Goal: Task Accomplishment & Management: Manage account settings

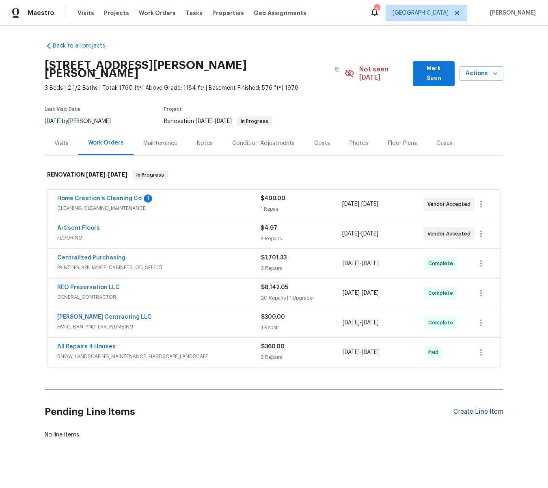
click at [478, 408] on div "Create Line Item" at bounding box center [478, 412] width 50 height 8
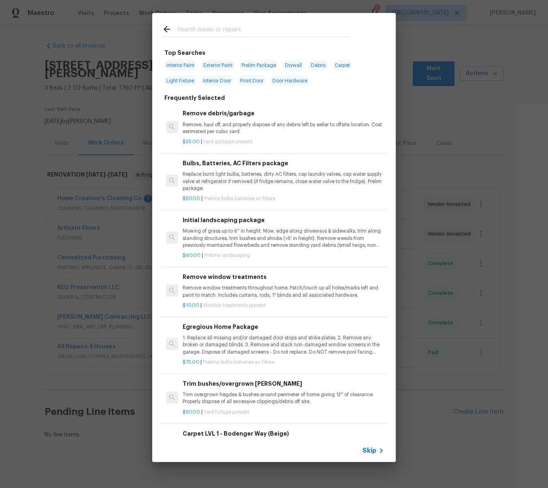
click at [227, 27] on input "text" at bounding box center [263, 30] width 172 height 12
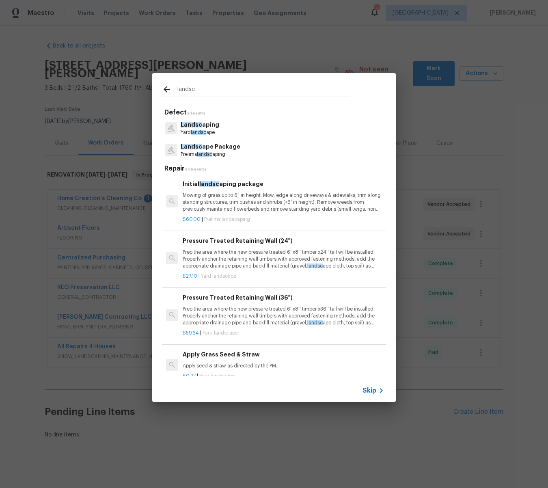
type input "landsc"
click at [201, 149] on p "Landsc ape Package" at bounding box center [211, 146] width 60 height 9
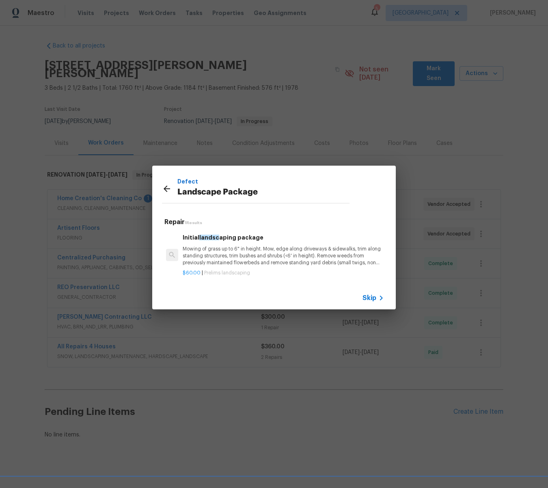
click at [288, 260] on p "Mowing of grass up to 6" in height. Mow, edge along driveways & sidewalks, trim…" at bounding box center [283, 255] width 201 height 21
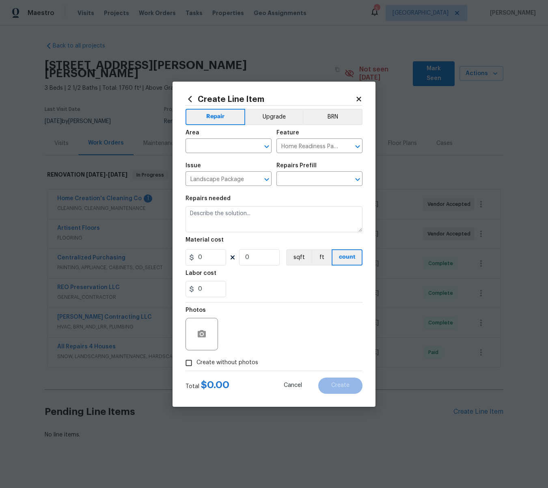
type input "Initial landscaping package $60.00"
type textarea "Mowing of grass up to 6" in height. Mow, edge along driveways & sidewalks, trim…"
type input "60"
type input "1"
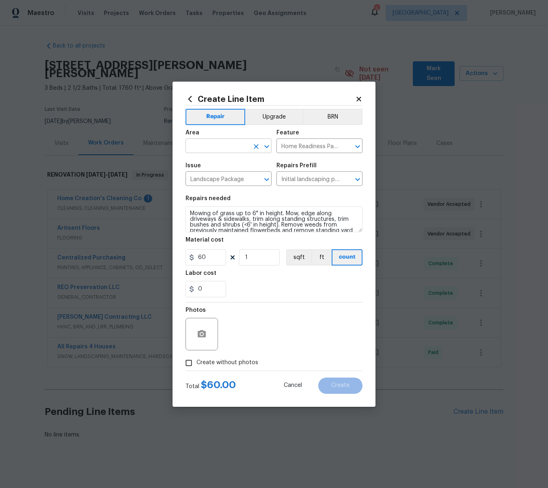
click at [203, 145] on input "text" at bounding box center [216, 146] width 63 height 13
click at [212, 177] on li "Exterior Overall" at bounding box center [228, 177] width 86 height 13
type input "Exterior Overall"
click at [189, 362] on input "Create without photos" at bounding box center [188, 362] width 15 height 15
checkbox input "true"
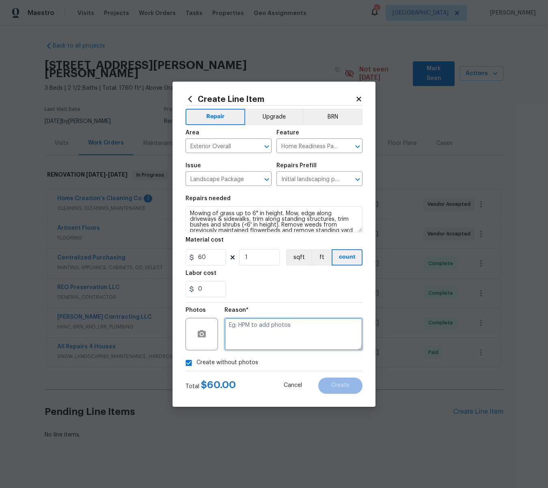
click at [248, 339] on textarea at bounding box center [293, 334] width 138 height 32
type textarea "na"
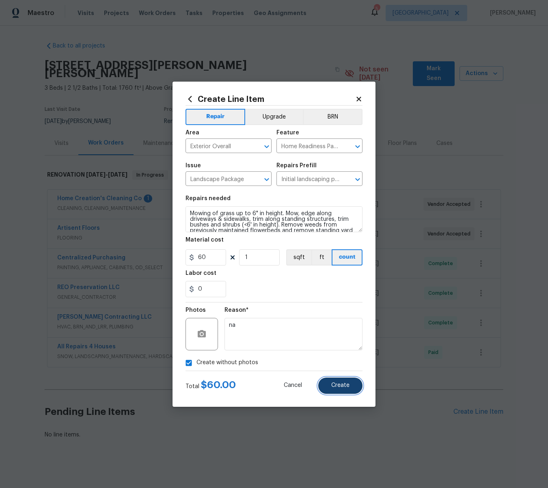
click at [331, 387] on button "Create" at bounding box center [340, 385] width 44 height 16
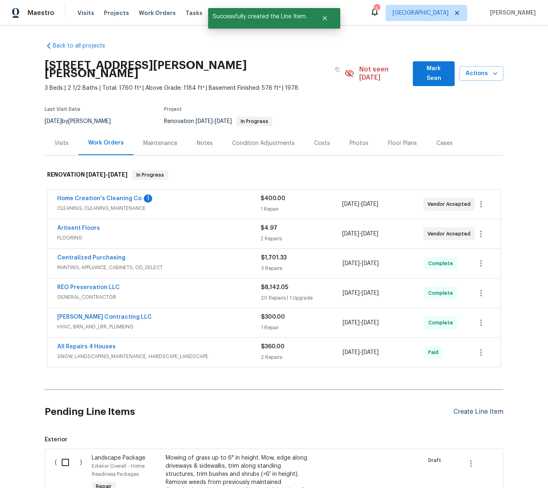
click at [480, 408] on div "Create Line Item" at bounding box center [478, 412] width 50 height 8
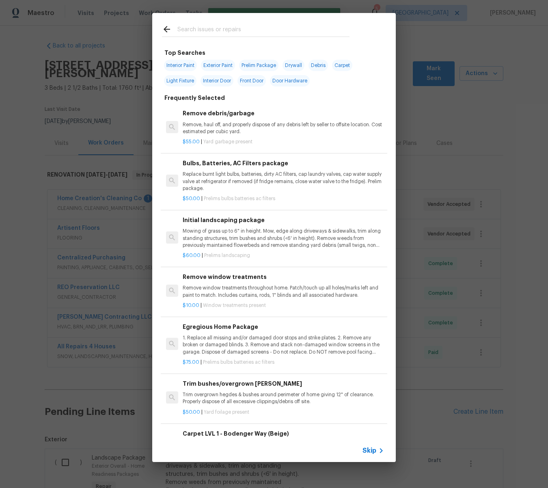
click at [193, 32] on input "text" at bounding box center [263, 30] width 172 height 12
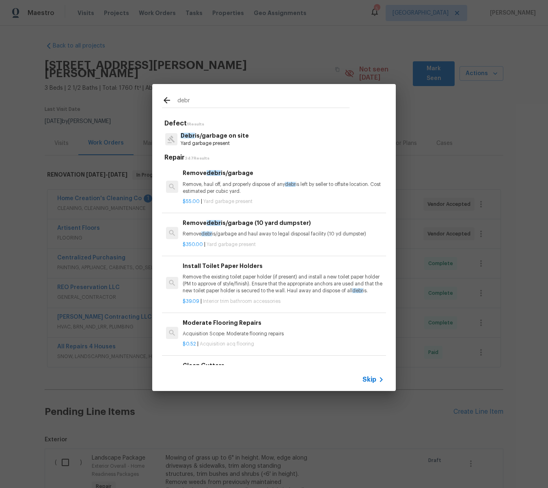
type input "debr"
click at [208, 136] on p "Debr is/garbage on site" at bounding box center [215, 135] width 68 height 9
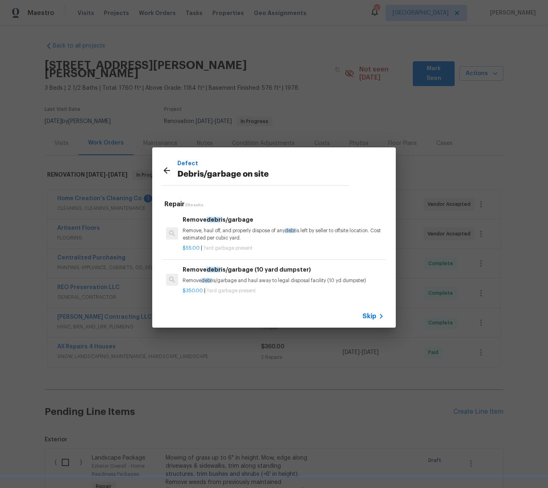
click at [230, 234] on p "Remove, haul off, and properly dispose of any debr is left by seller to offsite…" at bounding box center [283, 234] width 201 height 14
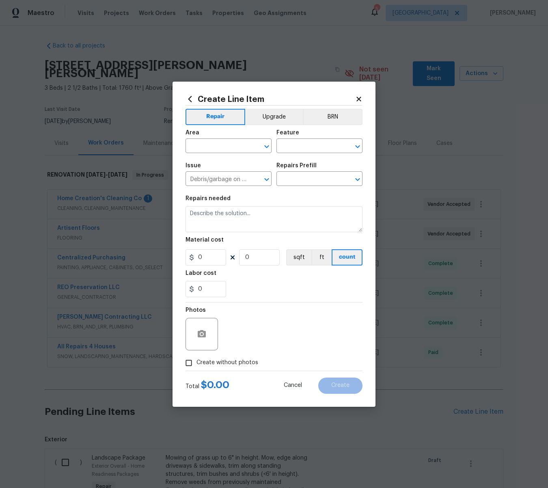
type input "Remove debris/garbage $55.00"
type textarea "Remove, haul off, and properly dispose of any debris left by seller to offsite …"
type input "55"
type input "1"
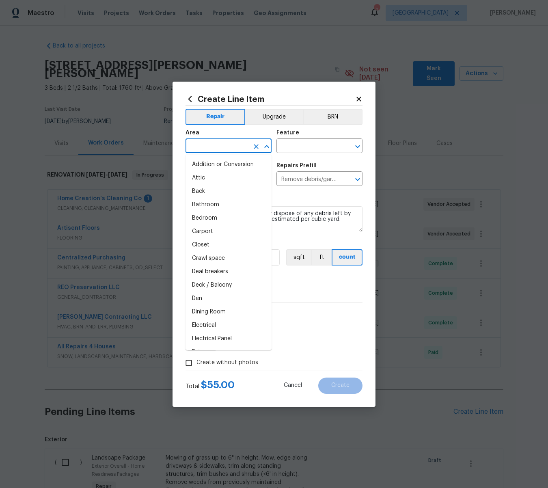
click at [214, 147] on input "text" at bounding box center [216, 146] width 63 height 13
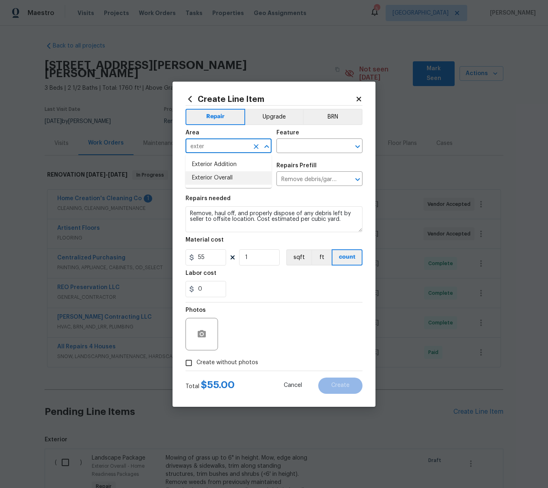
type input "exter"
click at [201, 144] on input "text" at bounding box center [216, 146] width 63 height 13
click at [208, 178] on li "Exterior Overall" at bounding box center [228, 177] width 86 height 13
type input "Exterior Overall"
click at [297, 148] on input "text" at bounding box center [307, 146] width 63 height 13
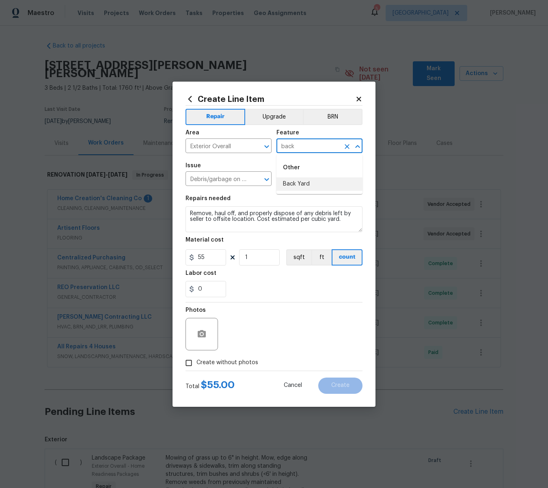
click at [289, 184] on li "Back Yard" at bounding box center [319, 183] width 86 height 13
type input "Back Yard"
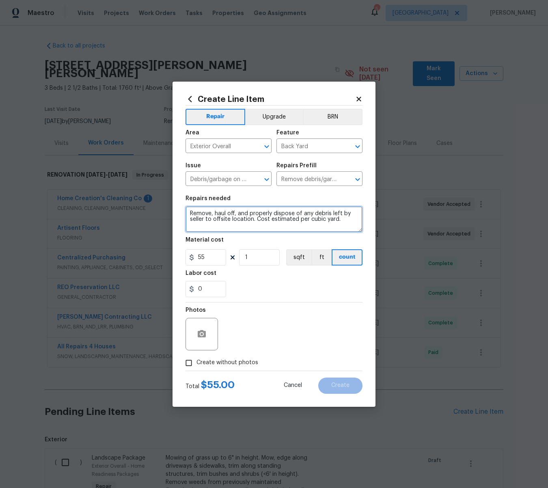
drag, startPoint x: 342, startPoint y: 224, endPoint x: 303, endPoint y: 215, distance: 40.8
click at [303, 215] on textarea "Remove, haul off, and properly dispose of any debris left by seller to offsite …" at bounding box center [273, 219] width 177 height 26
type textarea "Remove, haul off, and properly dispose of the green metal poles, chicken wire a…"
click at [203, 333] on icon "button" at bounding box center [202, 333] width 8 height 7
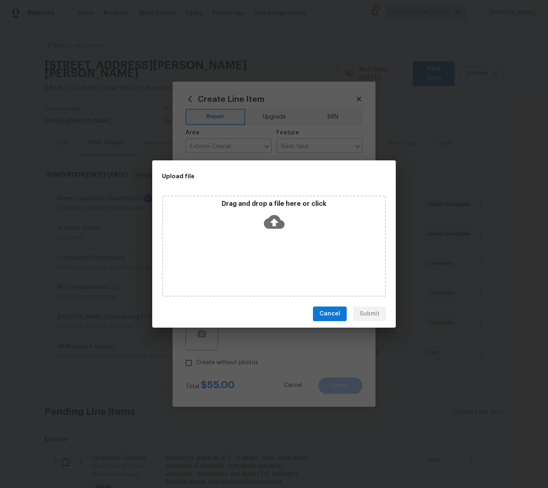
click at [268, 220] on icon at bounding box center [274, 222] width 21 height 14
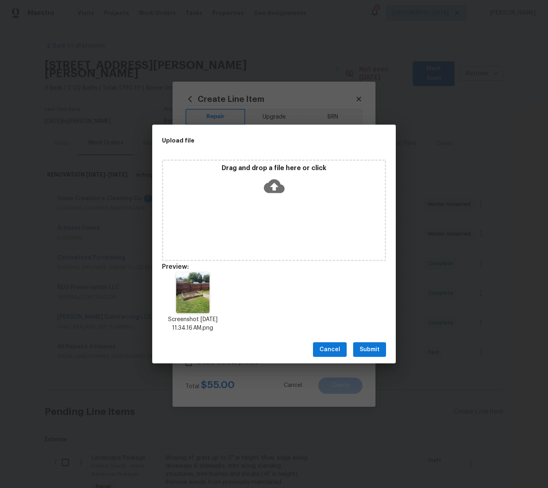
click at [377, 351] on span "Submit" at bounding box center [369, 349] width 20 height 10
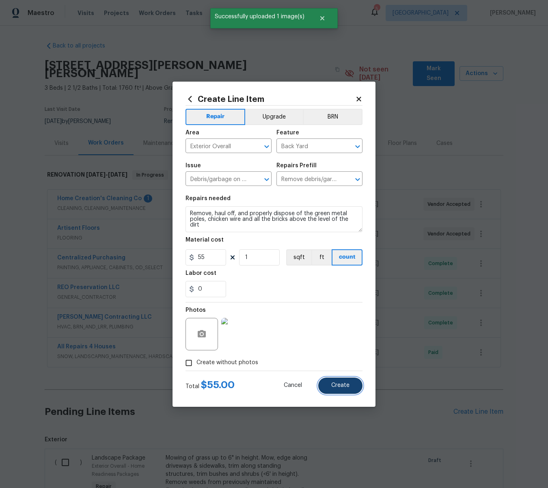
click at [345, 387] on span "Create" at bounding box center [340, 385] width 18 height 6
type input "0"
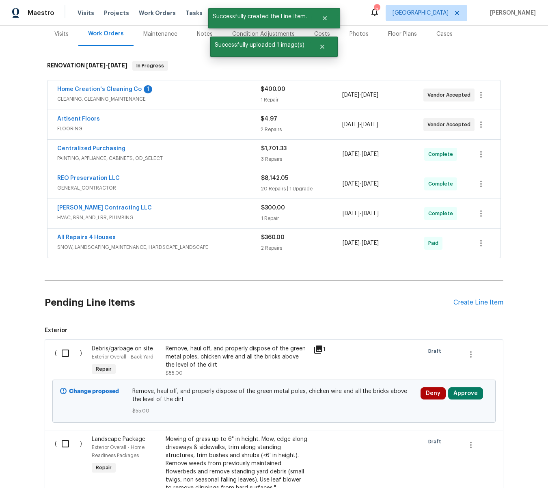
scroll to position [121, 0]
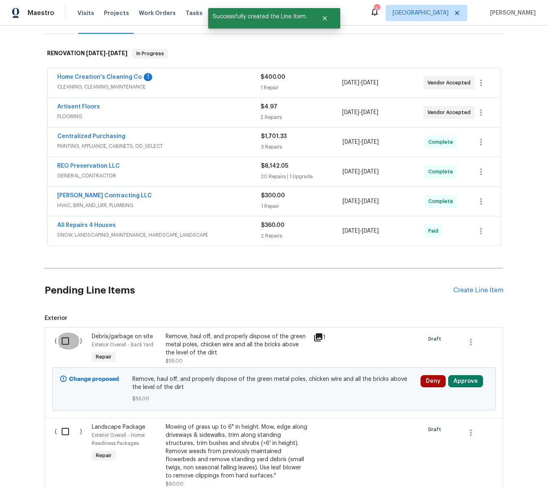
click at [66, 333] on input "checkbox" at bounding box center [68, 340] width 23 height 17
checkbox input "true"
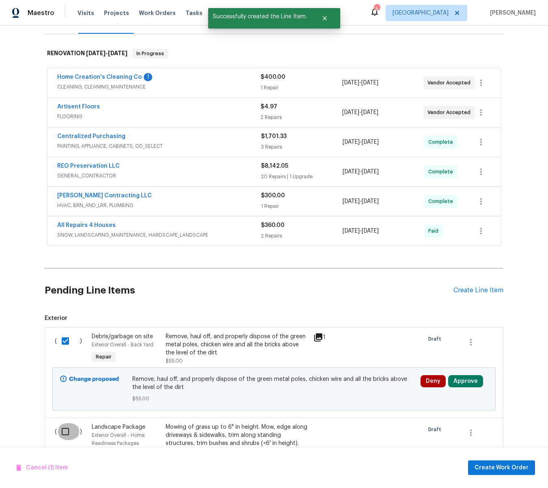
click at [66, 423] on input "checkbox" at bounding box center [68, 431] width 23 height 17
checkbox input "true"
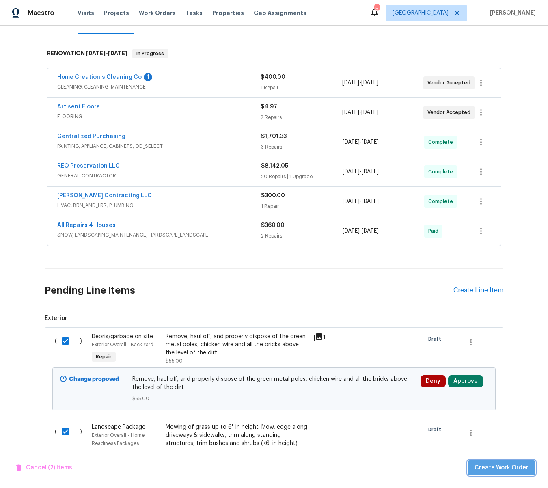
click at [513, 467] on span "Create Work Order" at bounding box center [501, 468] width 54 height 10
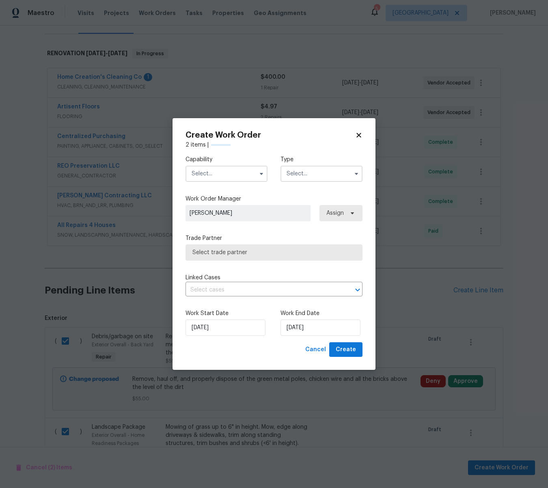
checkbox input "false"
click at [227, 175] on input "text" at bounding box center [226, 174] width 82 height 16
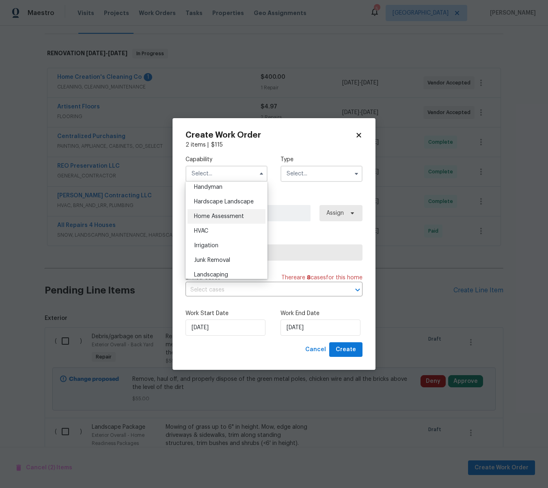
scroll to position [451, 0]
click at [223, 202] on span "Hardscape Landscape" at bounding box center [224, 201] width 60 height 6
type input "Hardscape Landscape"
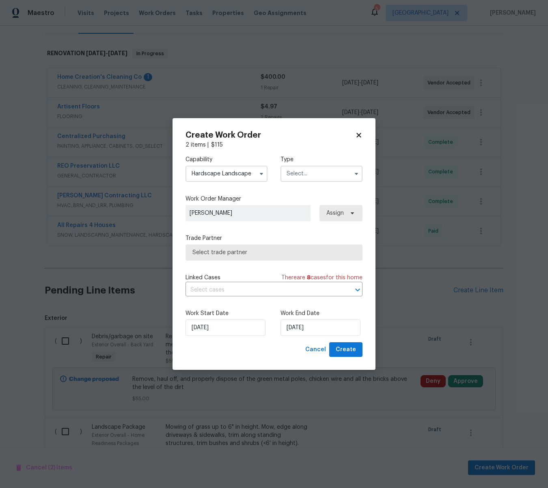
click at [308, 170] on input "text" at bounding box center [321, 174] width 82 height 16
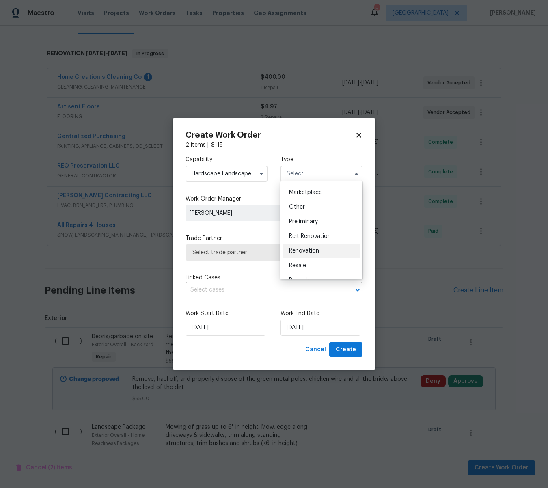
scroll to position [148, 0]
click at [308, 247] on span "Renovation" at bounding box center [304, 247] width 30 height 6
type input "Renovation"
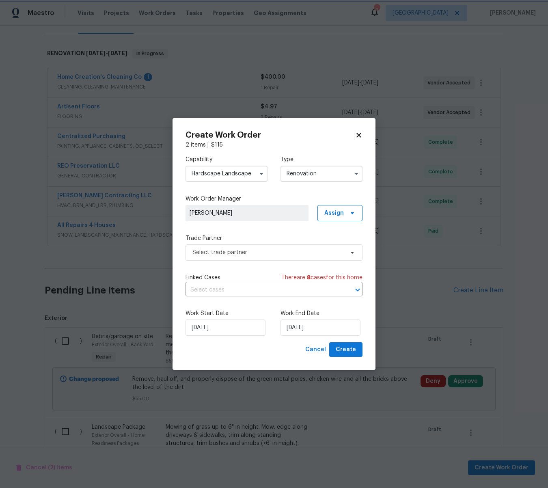
scroll to position [0, 0]
click at [316, 333] on input "[DATE]" at bounding box center [320, 327] width 80 height 16
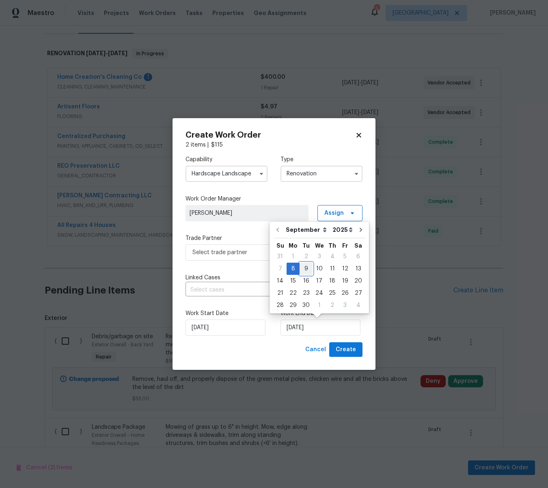
click at [306, 267] on div "9" at bounding box center [305, 268] width 13 height 11
type input "[DATE]"
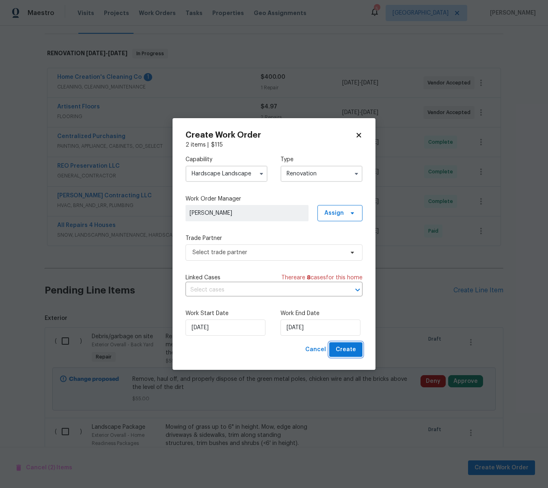
click at [344, 349] on span "Create" at bounding box center [346, 349] width 20 height 10
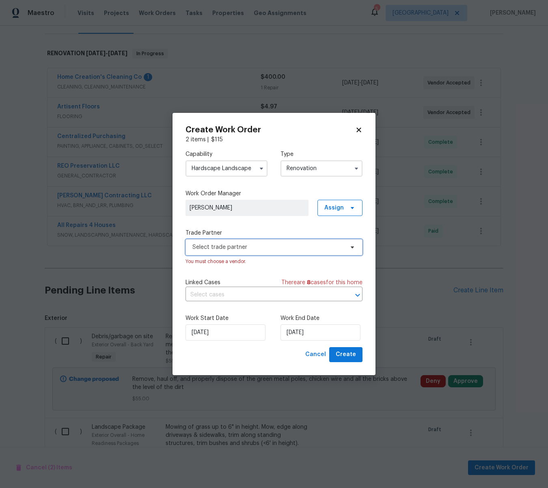
click at [254, 251] on span "Select trade partner" at bounding box center [267, 247] width 151 height 8
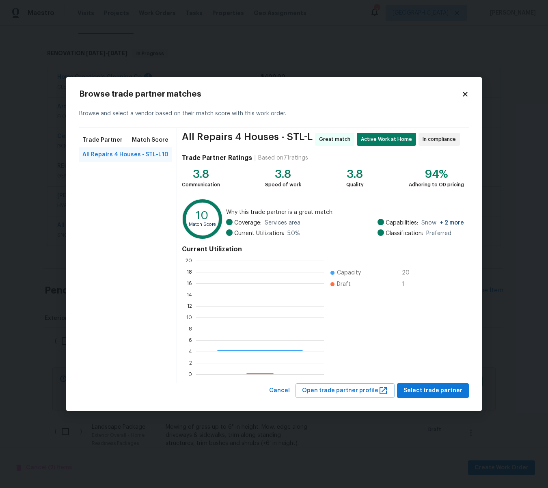
scroll to position [114, 128]
click at [430, 391] on span "Select trade partner" at bounding box center [432, 390] width 59 height 10
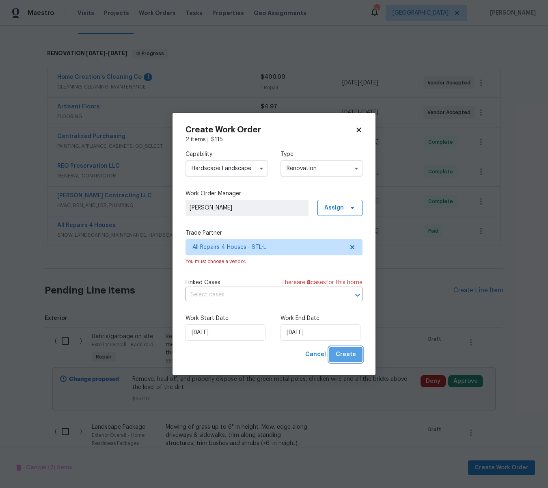
click at [353, 355] on span "Create" at bounding box center [346, 354] width 20 height 10
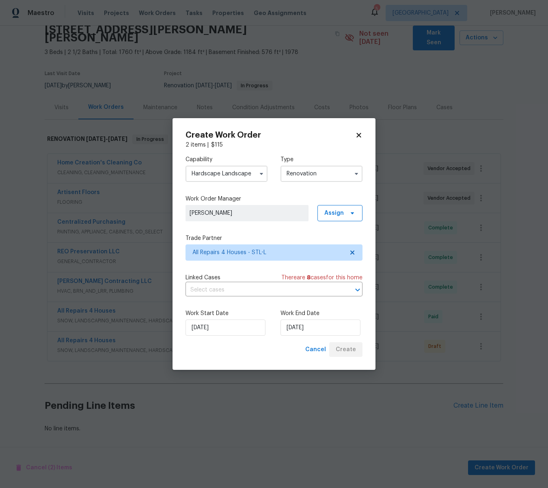
scroll to position [28, 0]
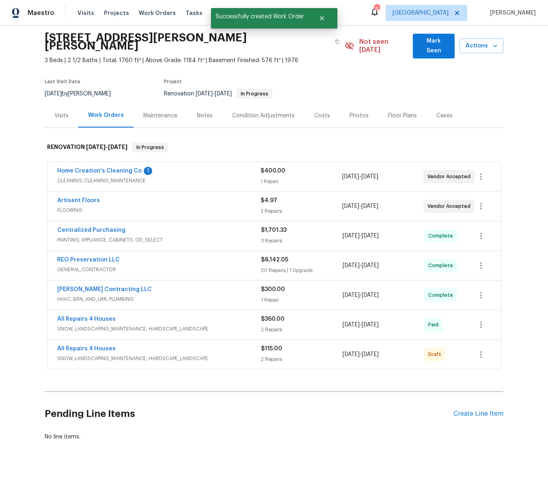
click at [207, 112] on div "Notes" at bounding box center [205, 116] width 16 height 8
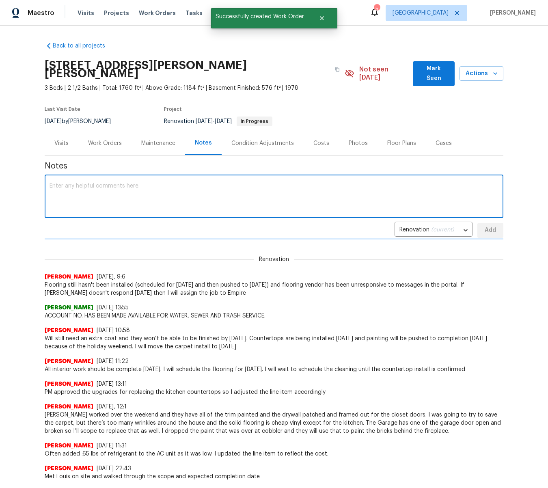
click at [110, 183] on textarea at bounding box center [274, 197] width 449 height 28
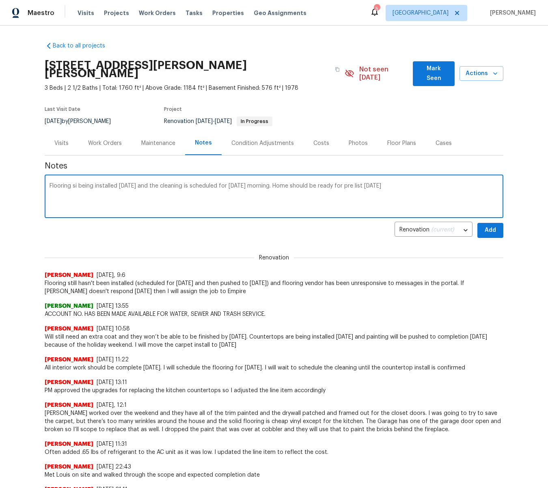
click at [77, 183] on textarea "Flooring si being installed [DATE] and the cleaning is scheduled for [DATE] mor…" at bounding box center [274, 197] width 449 height 28
click at [50, 183] on textarea "Flooring is being installed [DATE] and the cleaning is scheduled for [DATE] mor…" at bounding box center [274, 197] width 449 height 28
type textarea "Flooring contact was on vacation last week and did not leave a backup. I was ab…"
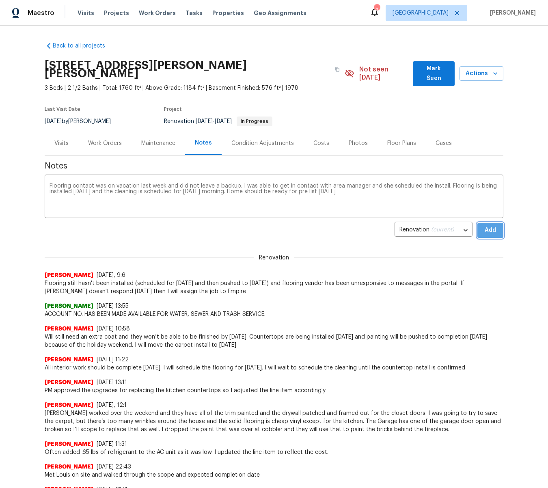
click at [495, 225] on span "Add" at bounding box center [490, 230] width 13 height 10
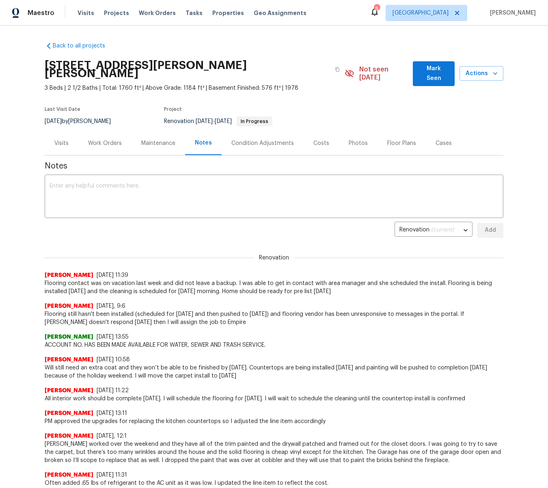
click at [105, 139] on div "Work Orders" at bounding box center [105, 143] width 34 height 8
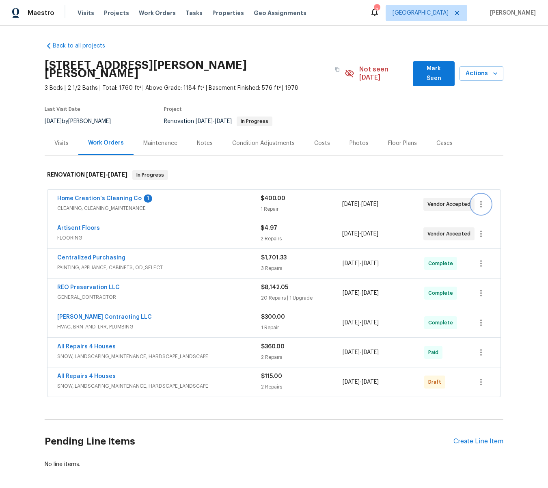
click at [480, 199] on icon "button" at bounding box center [481, 204] width 10 height 10
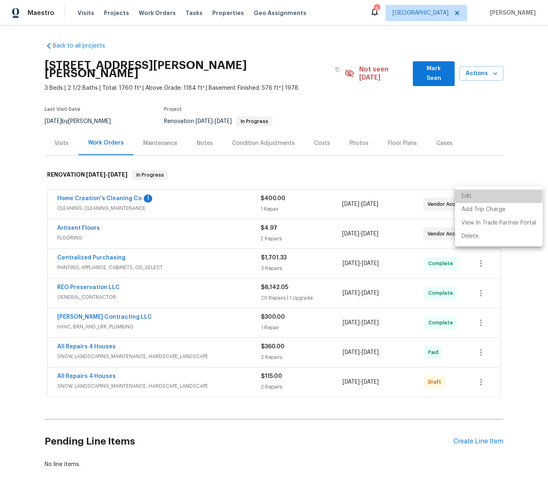
click at [470, 195] on li "Edit" at bounding box center [499, 195] width 88 height 13
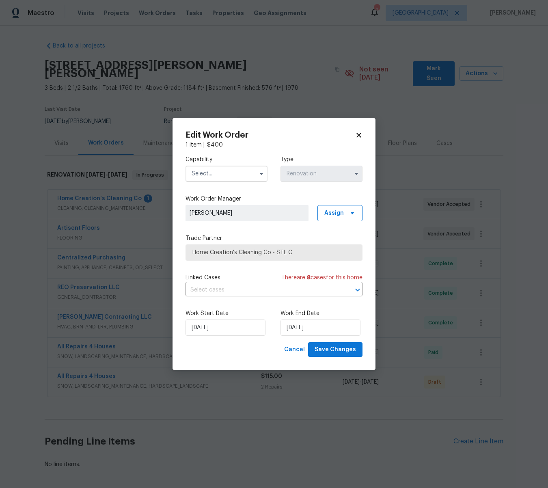
click at [212, 175] on input "text" at bounding box center [226, 174] width 82 height 16
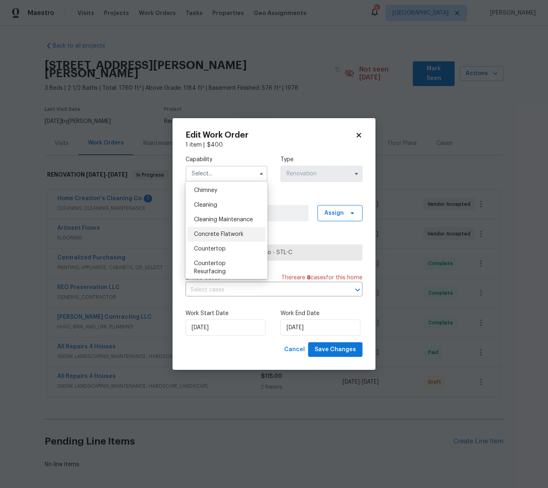
scroll to position [104, 0]
click at [210, 203] on span "Cleaning" at bounding box center [205, 203] width 23 height 6
type input "Cleaning"
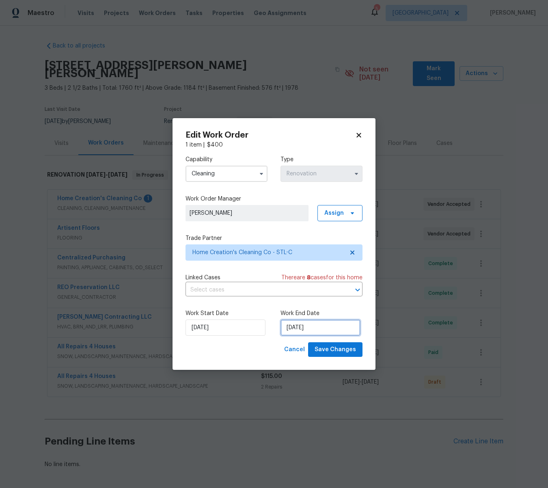
click at [310, 329] on input "[DATE]" at bounding box center [320, 327] width 80 height 16
select select "8"
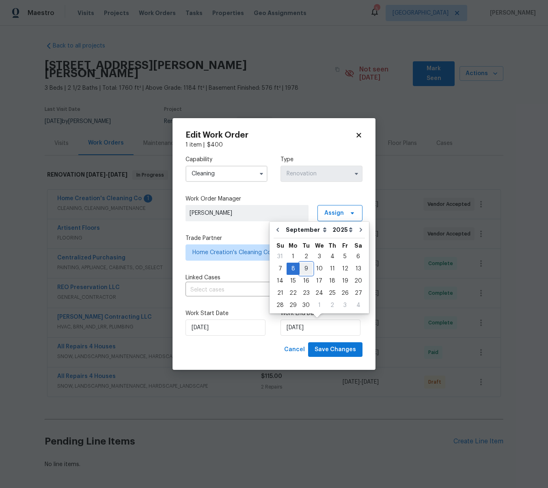
click at [301, 265] on div "9" at bounding box center [305, 268] width 13 height 11
type input "[DATE]"
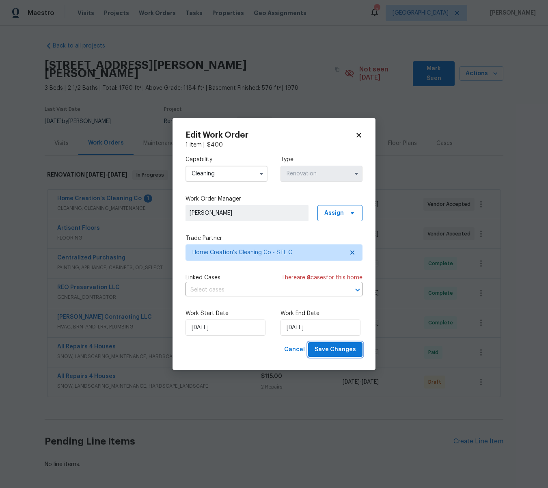
click at [337, 347] on span "Save Changes" at bounding box center [334, 349] width 41 height 10
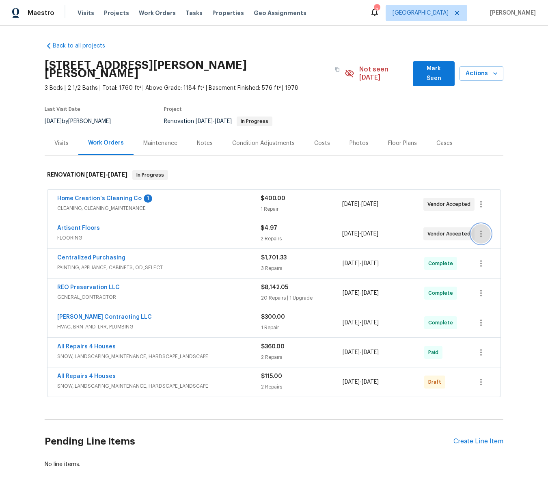
click at [482, 229] on icon "button" at bounding box center [481, 234] width 10 height 10
click at [466, 224] on li "Edit" at bounding box center [499, 225] width 88 height 13
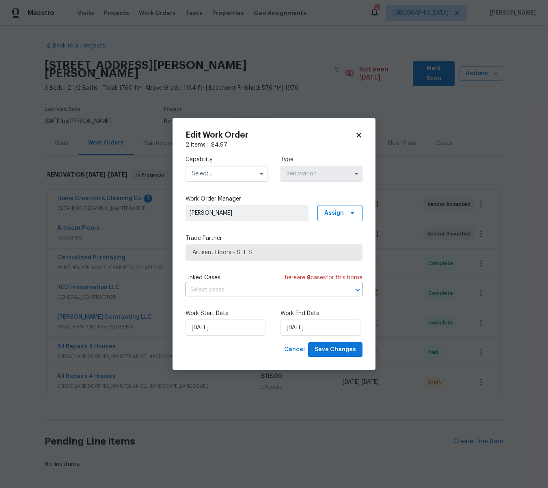
click at [210, 172] on input "text" at bounding box center [226, 174] width 82 height 16
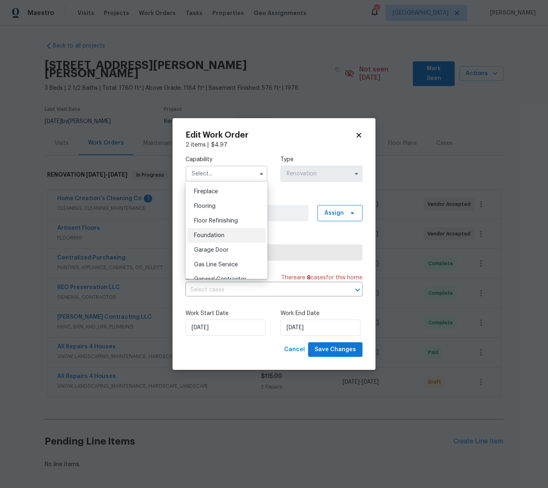
scroll to position [302, 0]
click at [208, 205] on span "Flooring" at bounding box center [205, 203] width 22 height 6
type input "Flooring"
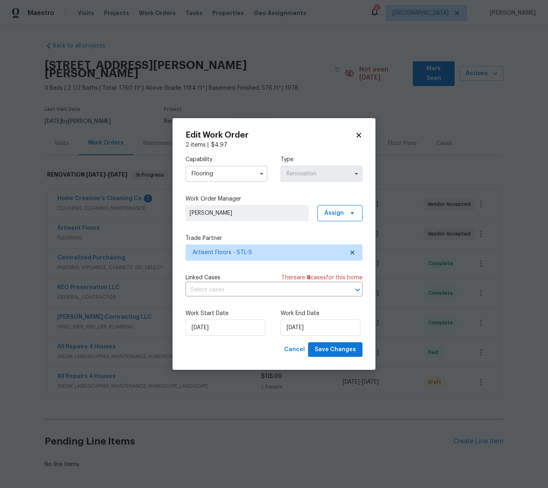
click at [310, 319] on div "[DATE]" at bounding box center [320, 327] width 80 height 16
select select "8"
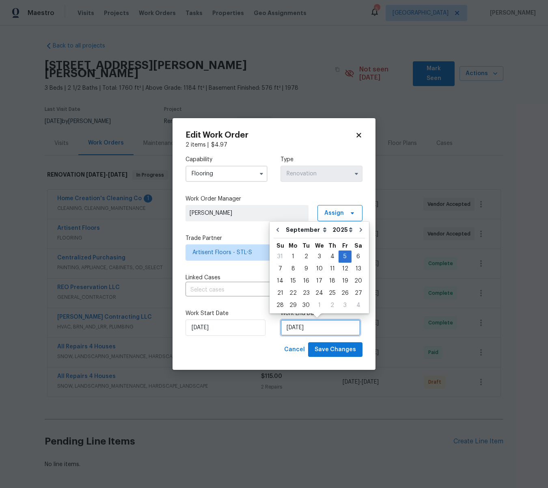
click at [316, 326] on input "[DATE]" at bounding box center [320, 327] width 80 height 16
click at [291, 270] on div "8" at bounding box center [292, 268] width 13 height 11
type input "[DATE]"
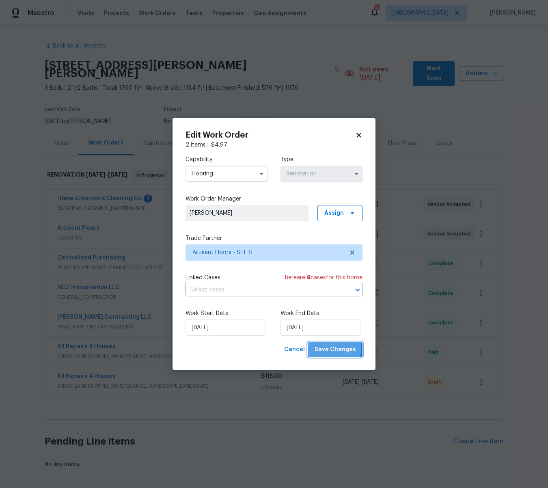
click at [329, 348] on span "Save Changes" at bounding box center [334, 349] width 41 height 10
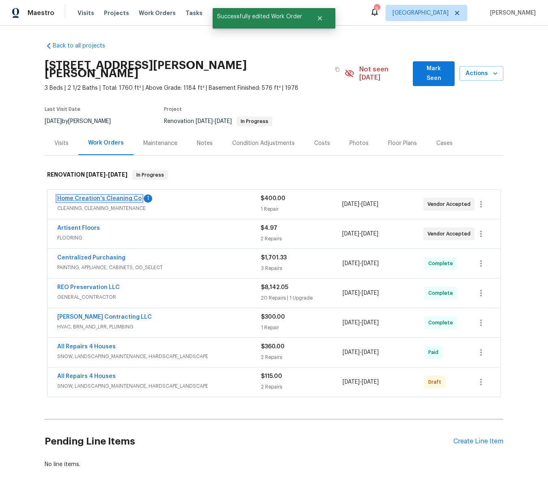
click at [110, 196] on link "Home Creation's Cleaning Co" at bounding box center [99, 199] width 84 height 6
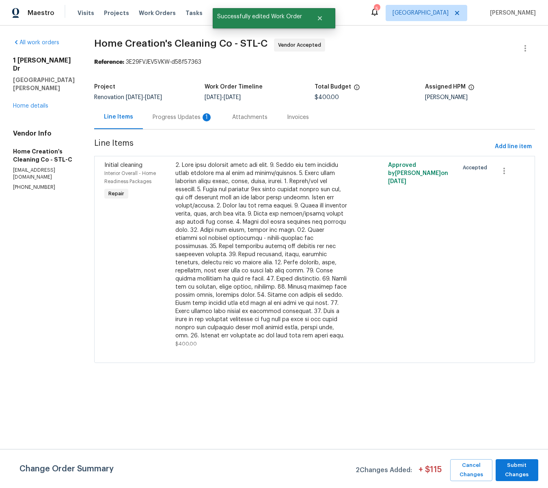
click at [164, 116] on div "Progress Updates 1" at bounding box center [183, 117] width 60 height 8
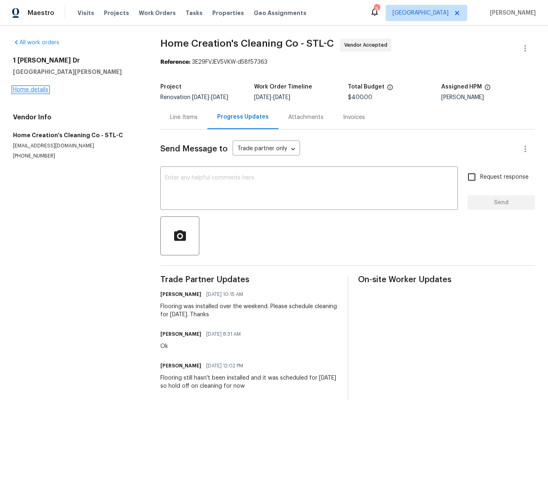
click at [19, 89] on link "Home details" at bounding box center [30, 90] width 35 height 6
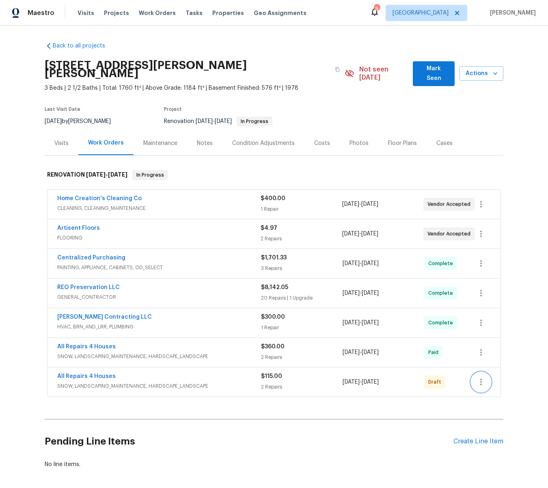
click at [480, 377] on icon "button" at bounding box center [481, 382] width 10 height 10
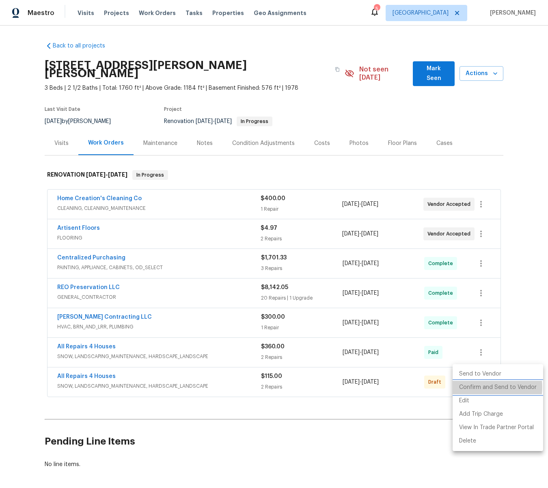
click at [487, 387] on li "Confirm and Send to Vendor" at bounding box center [497, 387] width 90 height 13
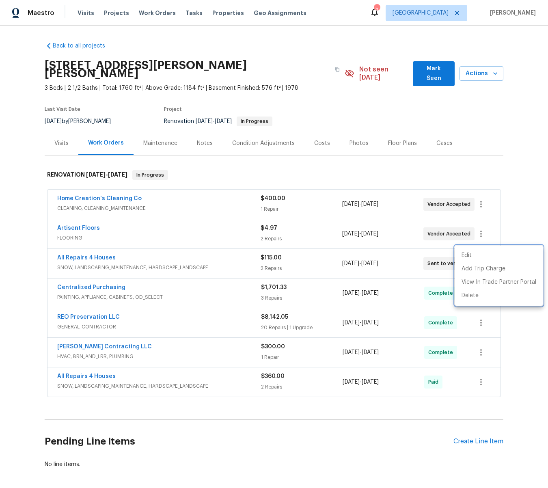
click at [75, 220] on div at bounding box center [274, 244] width 548 height 488
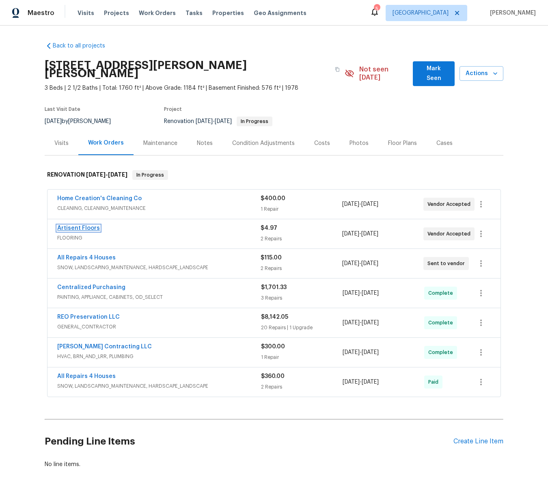
click at [78, 225] on link "Artisent Floors" at bounding box center [78, 228] width 43 height 6
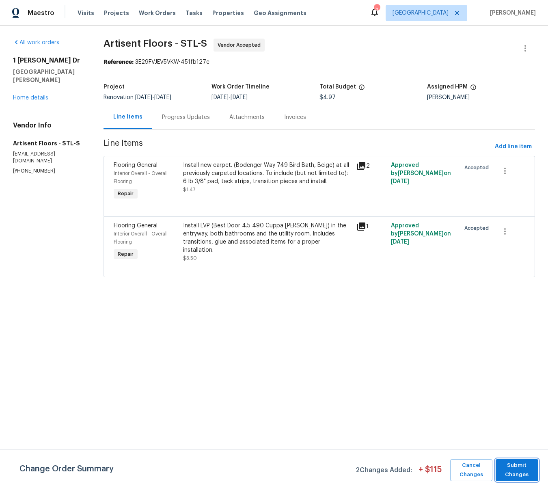
click at [527, 474] on span "Submit Changes" at bounding box center [516, 470] width 34 height 19
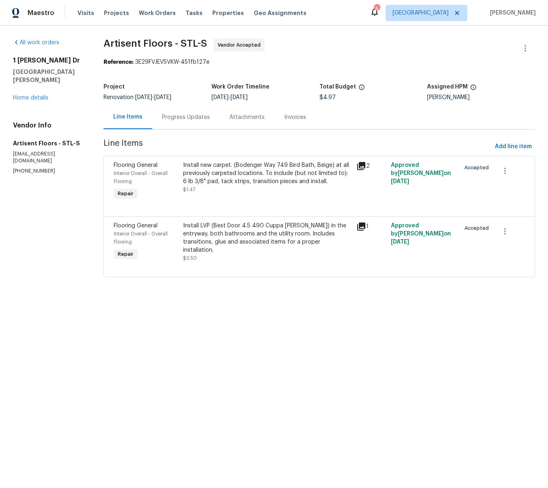
click at [190, 117] on div "Progress Updates" at bounding box center [186, 117] width 48 height 8
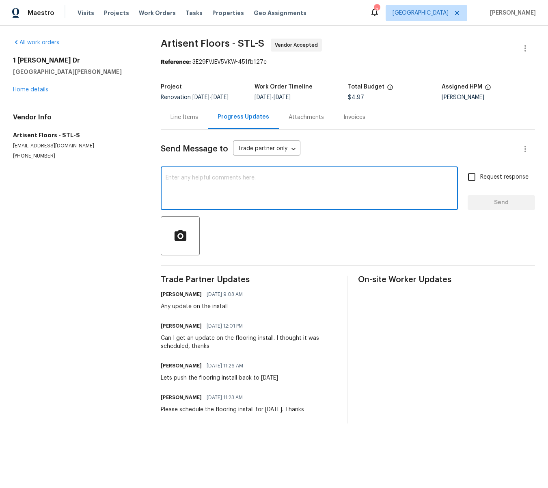
click at [210, 179] on textarea at bounding box center [309, 189] width 287 height 28
type textarea "Please upload the measurement report, thanks"
click at [474, 179] on input "Request response" at bounding box center [471, 176] width 17 height 17
checkbox input "true"
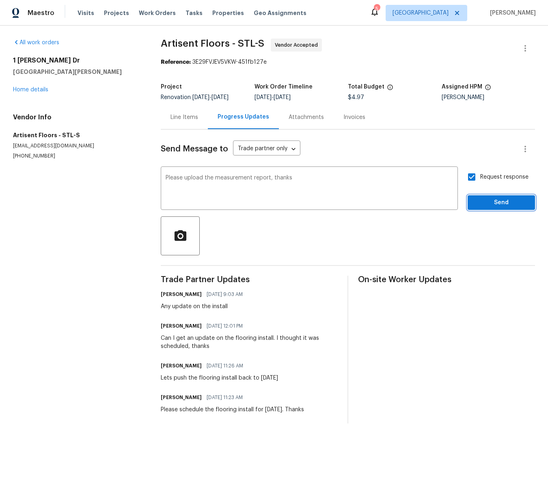
click at [490, 200] on span "Send" at bounding box center [501, 203] width 54 height 10
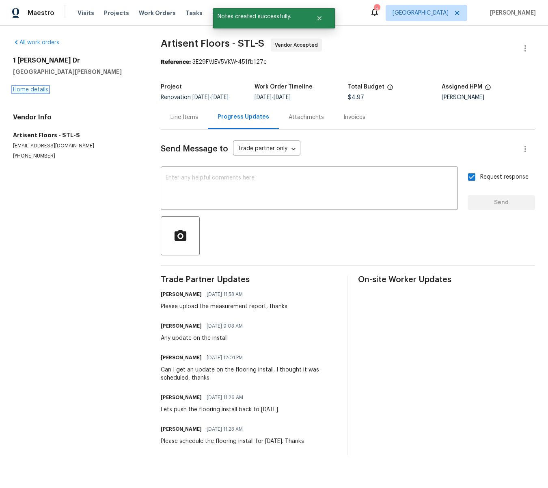
click at [39, 88] on link "Home details" at bounding box center [30, 90] width 35 height 6
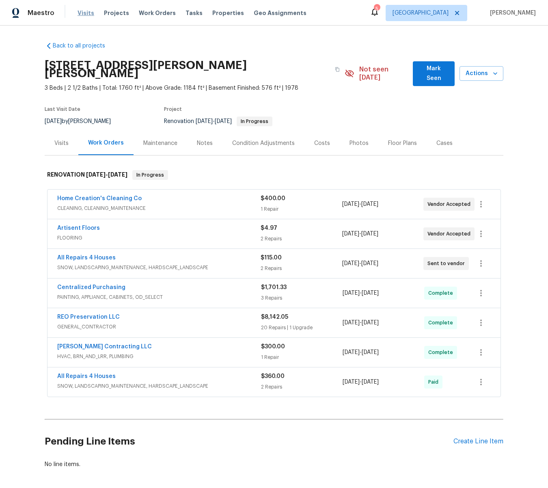
click at [82, 12] on span "Visits" at bounding box center [85, 13] width 17 height 8
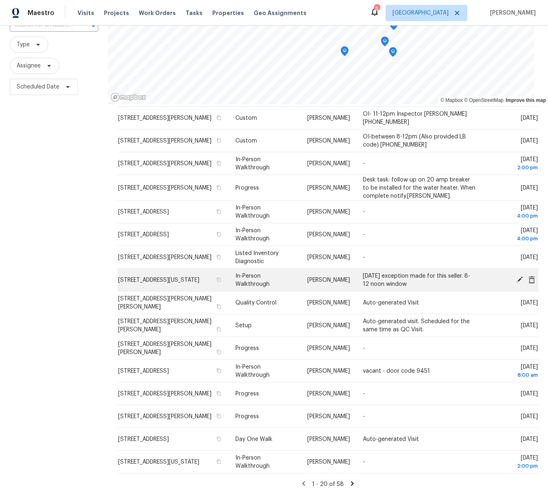
scroll to position [74, 0]
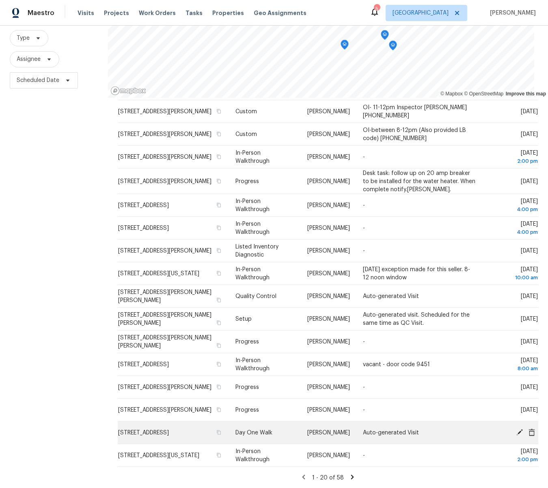
click at [520, 432] on icon at bounding box center [519, 431] width 7 height 7
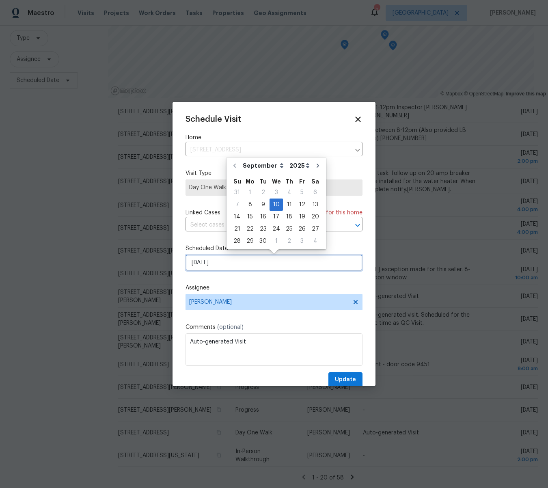
click at [220, 266] on input "[DATE]" at bounding box center [273, 262] width 177 height 16
click at [262, 201] on div "9" at bounding box center [262, 204] width 13 height 11
type input "[DATE]"
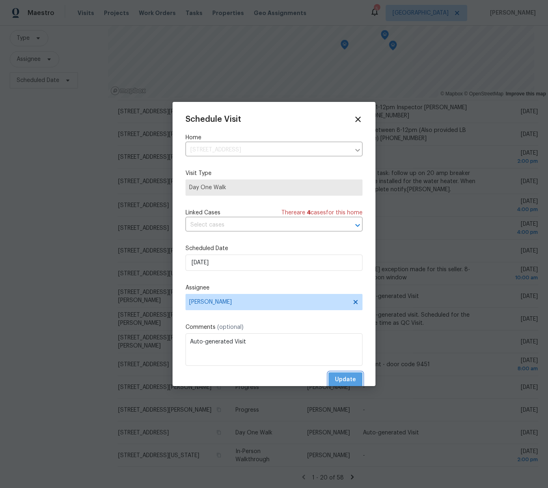
click at [345, 380] on span "Update" at bounding box center [345, 380] width 21 height 10
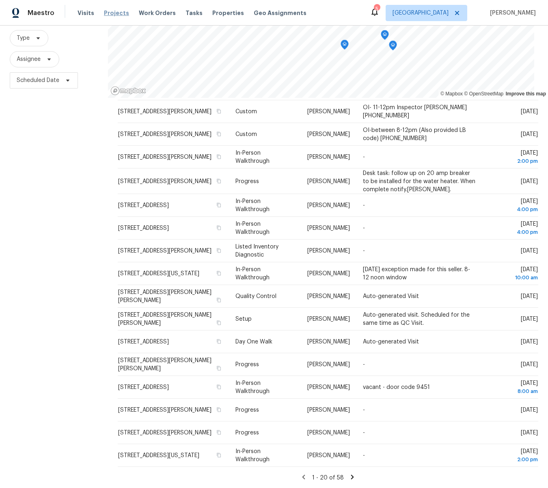
click at [104, 11] on span "Projects" at bounding box center [116, 13] width 25 height 8
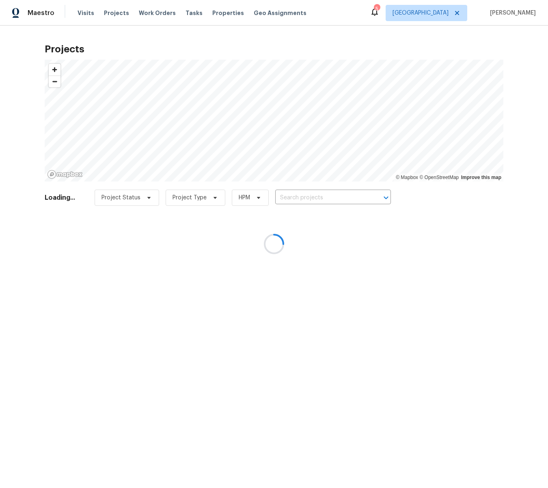
click at [323, 198] on div at bounding box center [274, 244] width 548 height 488
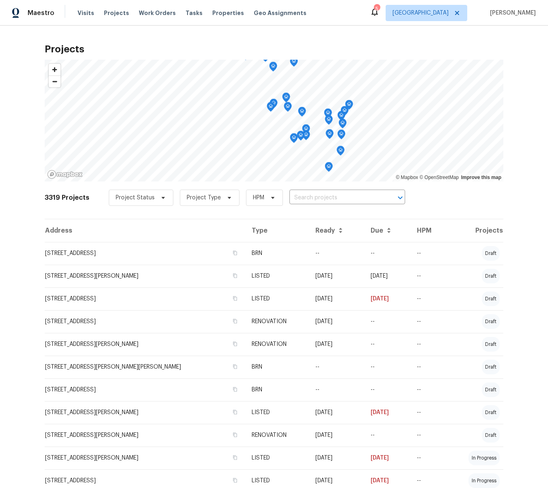
click at [323, 198] on input "text" at bounding box center [335, 198] width 93 height 13
type input "c"
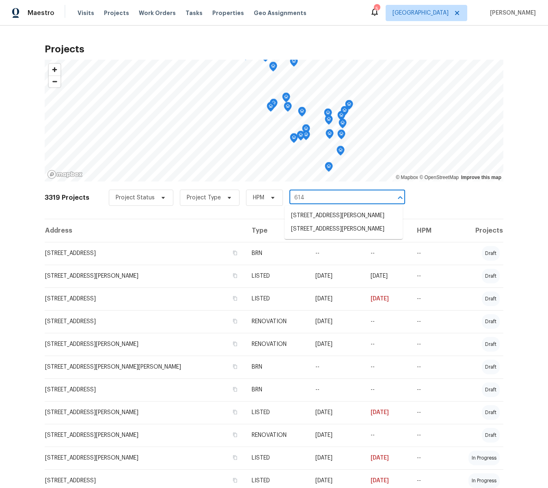
type input "614 c"
click at [318, 217] on li "[STREET_ADDRESS][PERSON_NAME]" at bounding box center [343, 215] width 118 height 13
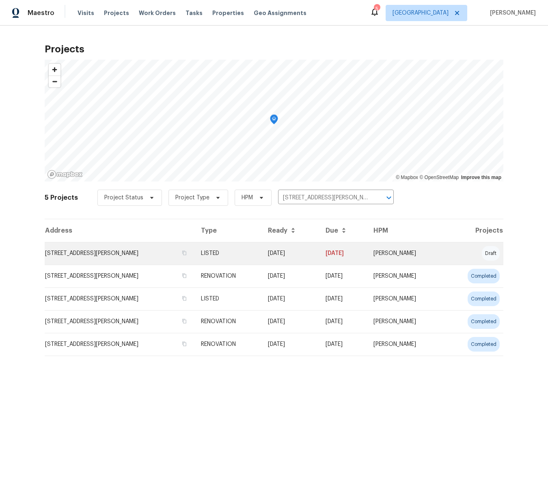
click at [99, 253] on td "[STREET_ADDRESS][PERSON_NAME]" at bounding box center [120, 253] width 150 height 23
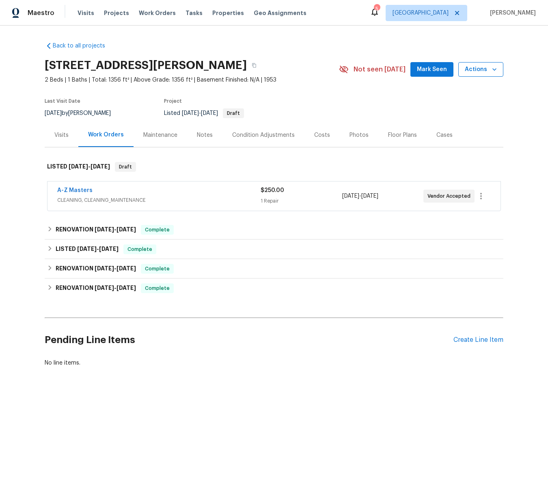
click at [493, 71] on icon "button" at bounding box center [494, 69] width 8 height 8
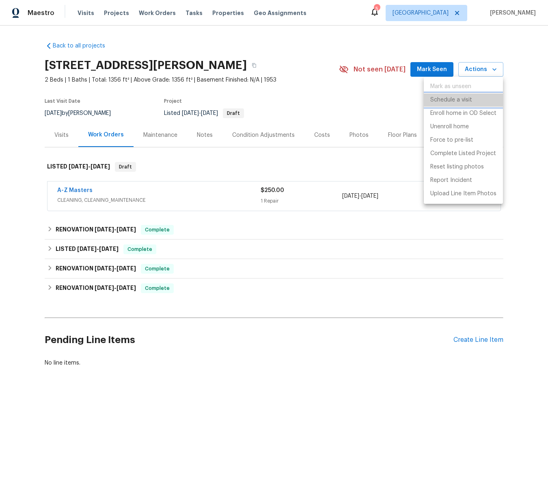
click at [448, 99] on p "Schedule a visit" at bounding box center [451, 100] width 42 height 9
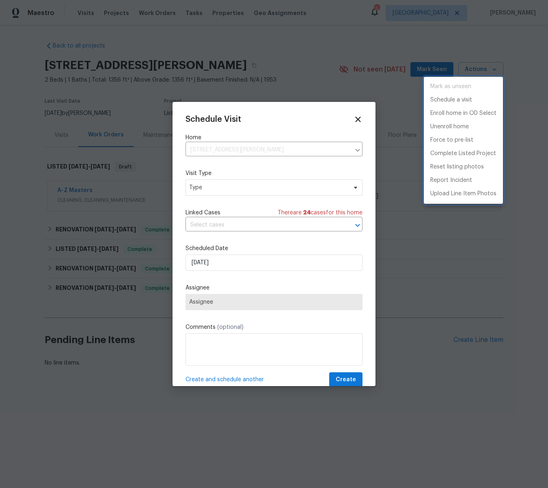
click at [206, 188] on div at bounding box center [274, 244] width 548 height 488
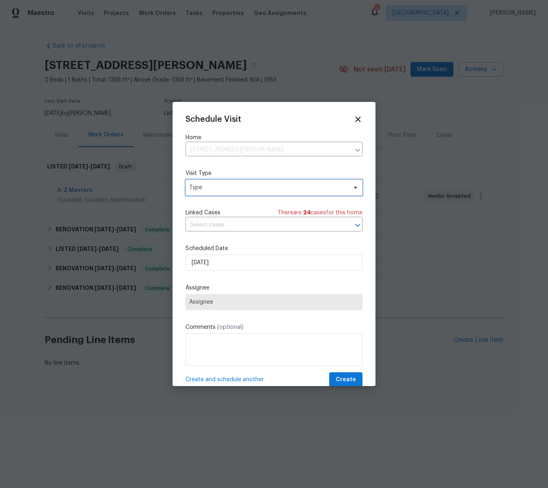
click at [206, 188] on span "Type" at bounding box center [268, 187] width 158 height 8
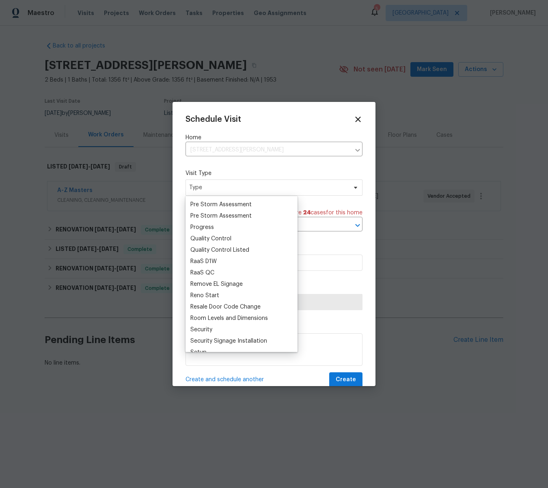
scroll to position [515, 0]
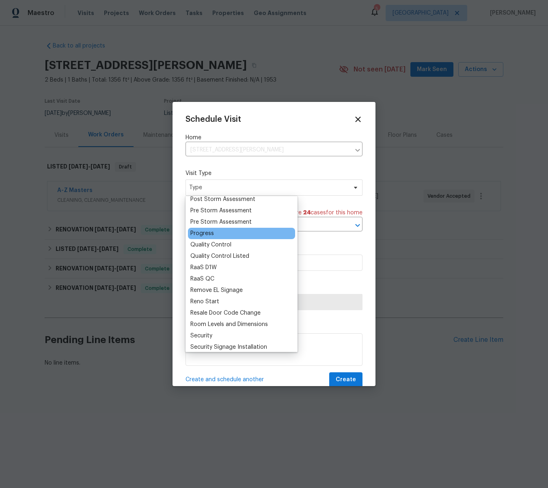
click at [204, 236] on div "Progress" at bounding box center [202, 233] width 24 height 8
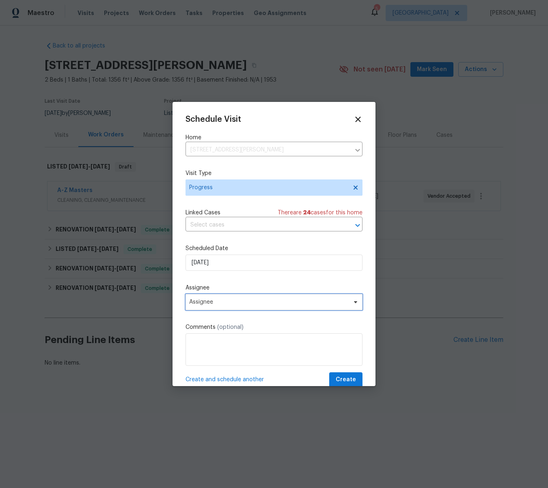
click at [202, 299] on span "Assignee" at bounding box center [268, 302] width 159 height 6
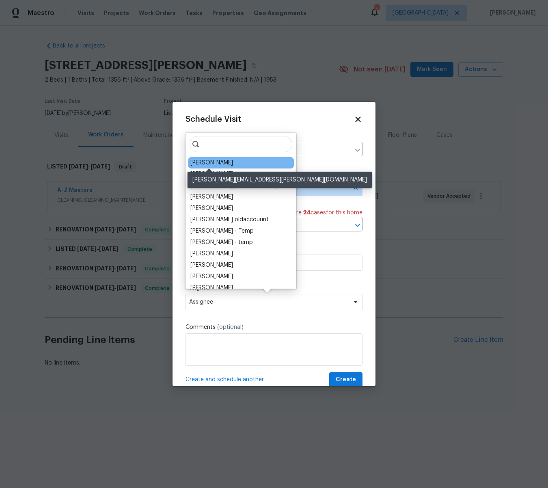
click at [213, 165] on div "[PERSON_NAME]" at bounding box center [211, 163] width 43 height 8
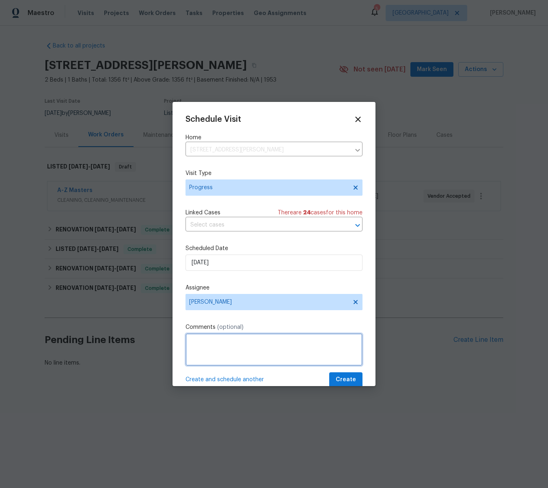
click at [204, 340] on textarea at bounding box center [273, 349] width 177 height 32
type textarea "Ring camera is offline"
click at [351, 379] on span "Create" at bounding box center [346, 380] width 20 height 10
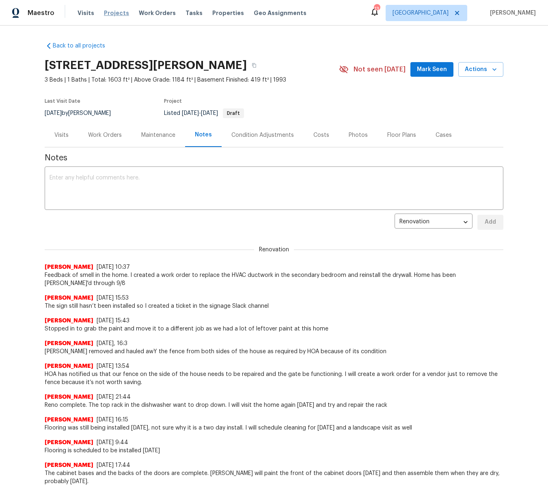
scroll to position [15, 0]
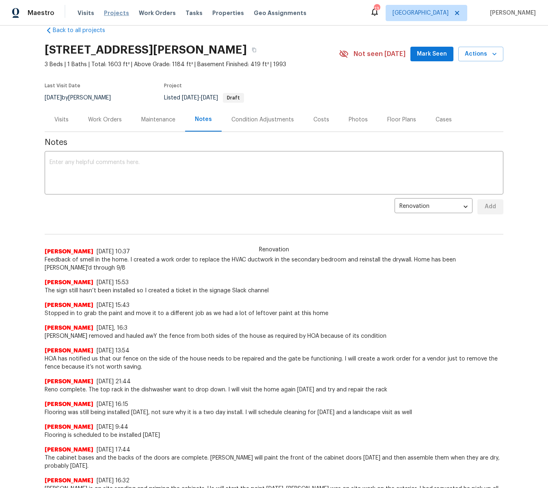
click at [119, 13] on span "Projects" at bounding box center [116, 13] width 25 height 8
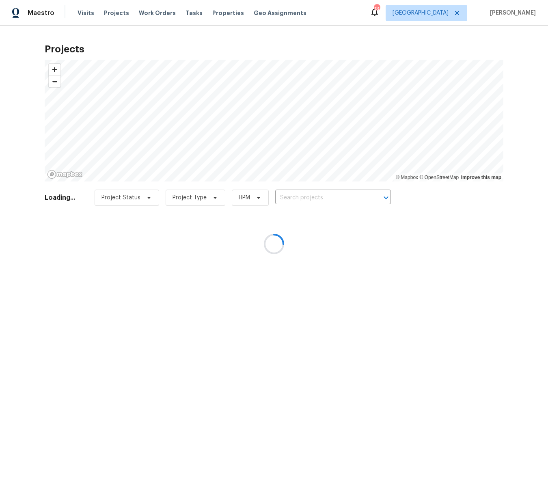
click at [319, 197] on div at bounding box center [274, 244] width 548 height 488
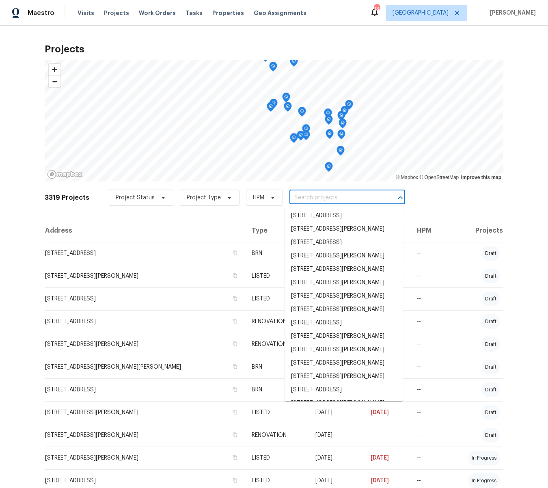
click at [320, 197] on input "text" at bounding box center [335, 198] width 93 height 13
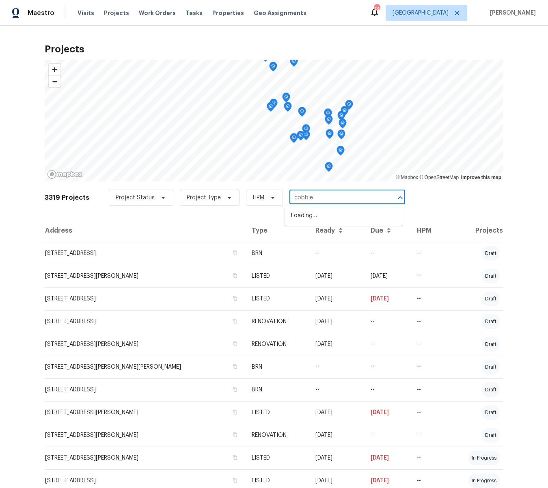
type input "cobbler"
click at [324, 213] on li "[STREET_ADDRESS][PERSON_NAME]" at bounding box center [343, 215] width 118 height 13
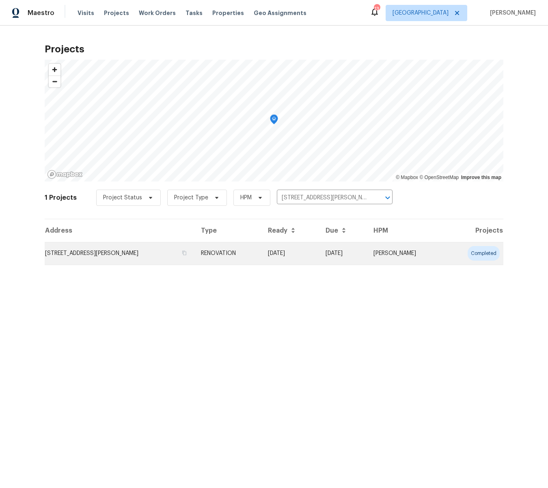
click at [107, 255] on td "[STREET_ADDRESS][PERSON_NAME]" at bounding box center [120, 253] width 150 height 23
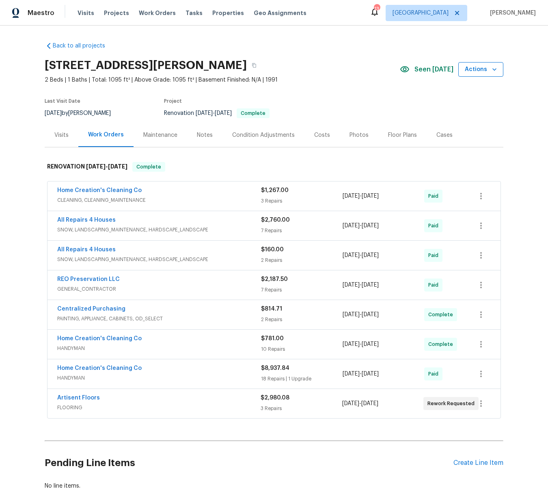
click at [496, 70] on icon "button" at bounding box center [494, 69] width 8 height 8
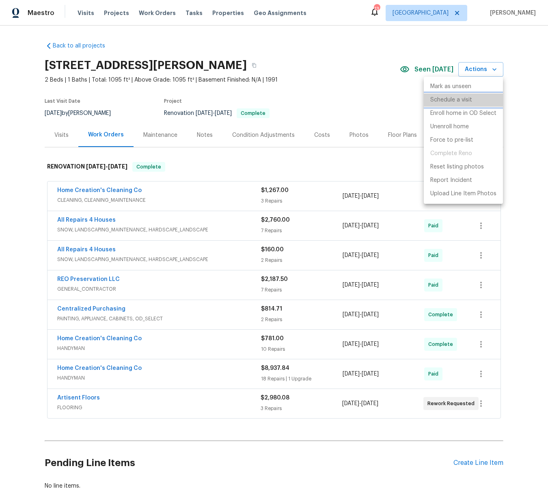
click at [459, 96] on p "Schedule a visit" at bounding box center [451, 100] width 42 height 9
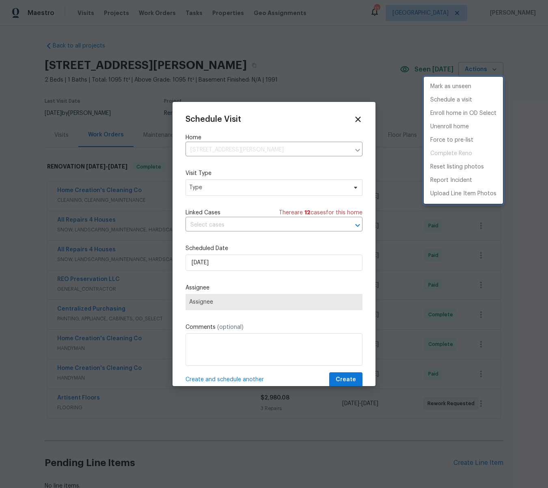
click at [213, 190] on div at bounding box center [274, 244] width 548 height 488
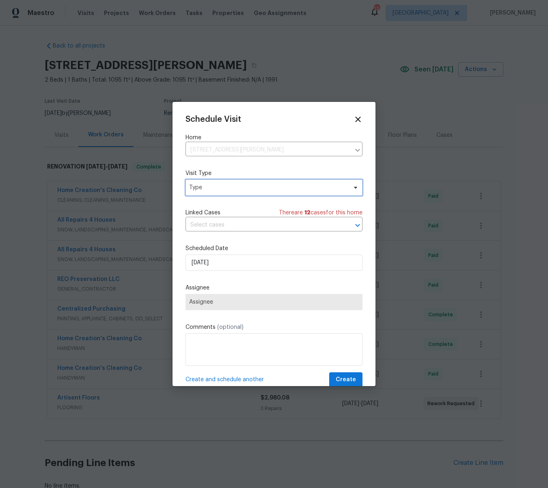
click at [197, 189] on span "Type" at bounding box center [268, 187] width 158 height 8
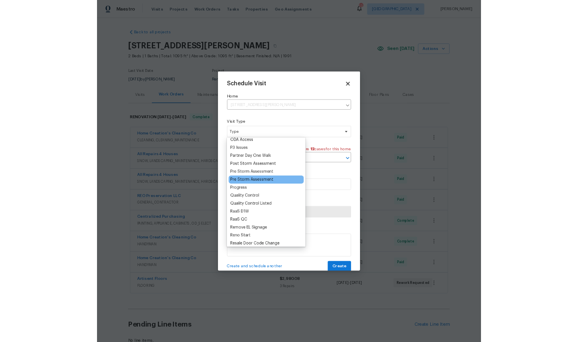
scroll to position [480, 0]
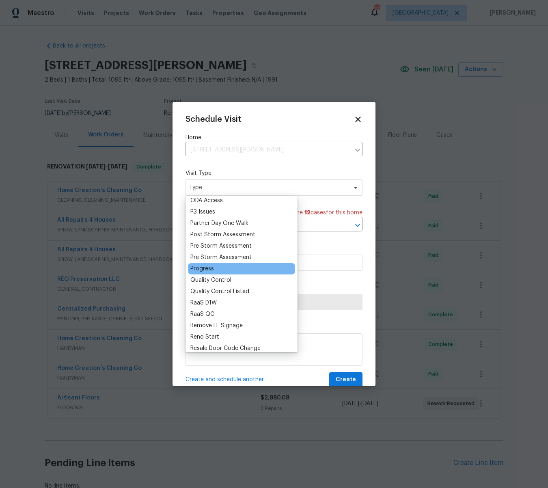
click at [201, 269] on div "Progress" at bounding box center [202, 269] width 24 height 8
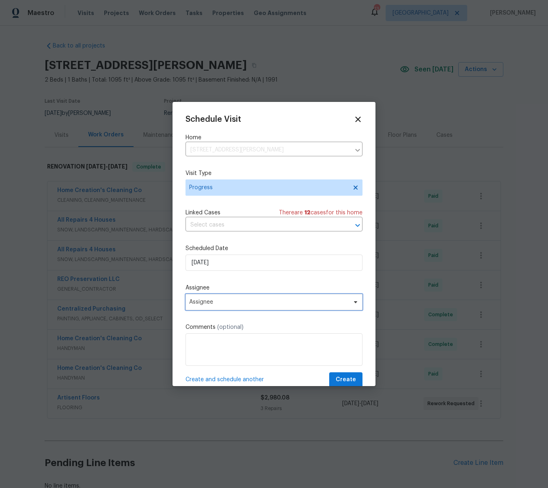
click at [202, 301] on span "Assignee" at bounding box center [268, 302] width 159 height 6
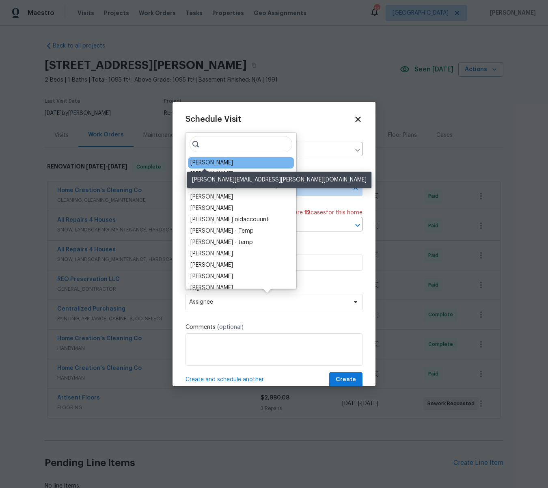
click at [217, 162] on div "[PERSON_NAME]" at bounding box center [211, 163] width 43 height 8
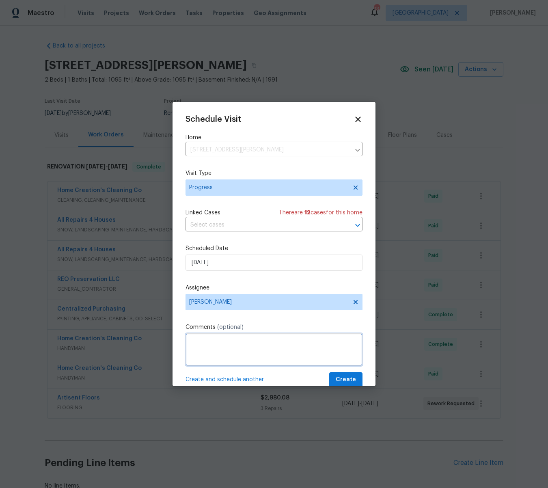
click at [215, 342] on textarea at bounding box center [273, 349] width 177 height 32
type textarea "Retake photo of the back of the house"
click at [350, 383] on span "Create" at bounding box center [346, 380] width 20 height 10
